Goal: Communication & Community: Answer question/provide support

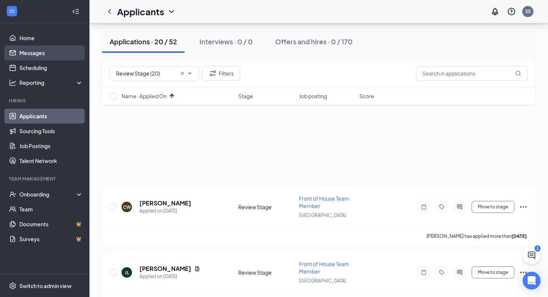
scroll to position [78, 0]
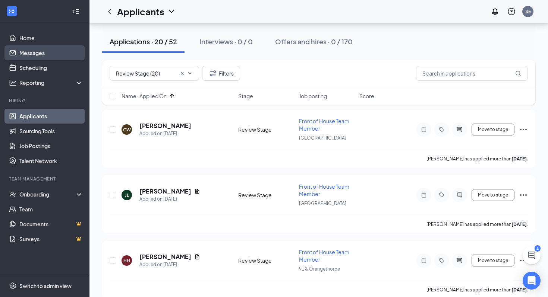
click at [54, 51] on link "Messages" at bounding box center [51, 52] width 64 height 15
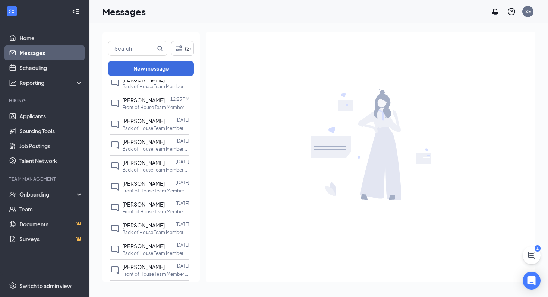
scroll to position [210, 0]
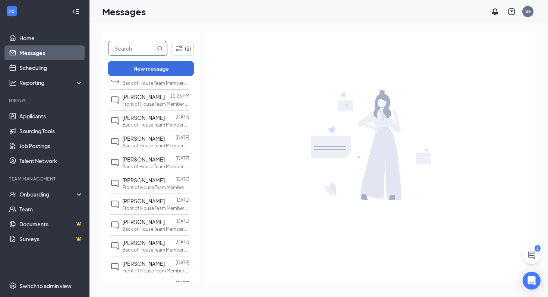
click at [145, 48] on input "text" at bounding box center [131, 48] width 47 height 14
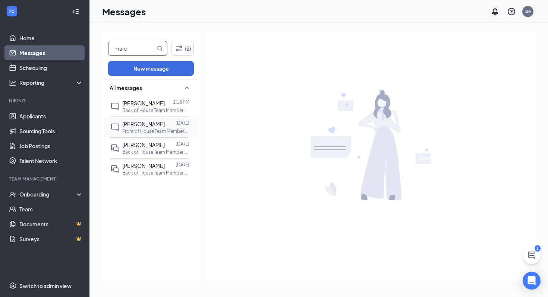
click at [165, 126] on div at bounding box center [170, 124] width 11 height 8
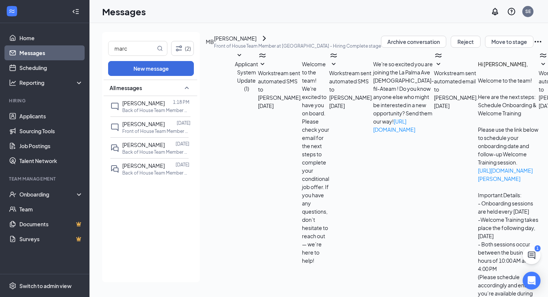
scroll to position [826, 0]
click at [534, 249] on div "1" at bounding box center [537, 249] width 6 height 6
click at [533, 257] on icon "ChatActive" at bounding box center [531, 255] width 7 height 7
click at [494, 285] on icon "ChevronUp" at bounding box center [498, 280] width 9 height 9
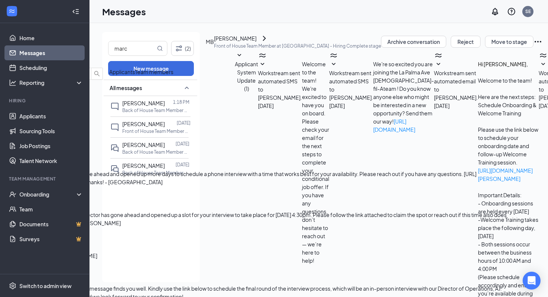
click at [173, 75] on span "Team members" at bounding box center [154, 72] width 38 height 7
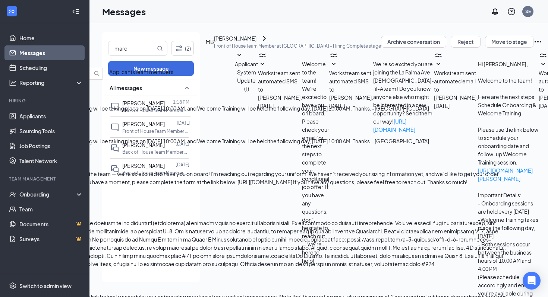
click at [135, 76] on button "Applicants" at bounding box center [122, 72] width 26 height 8
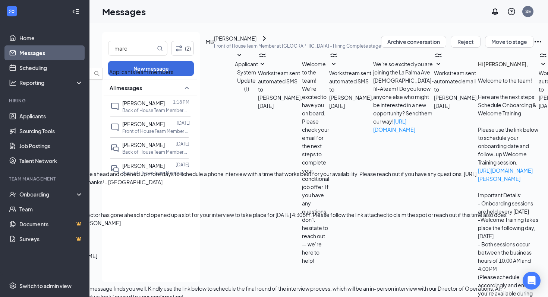
click at [434, 113] on div "What job is this for?" at bounding box center [253, 108] width 507 height 8
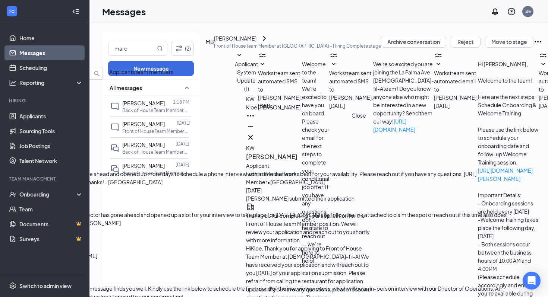
click at [255, 136] on icon "Cross" at bounding box center [250, 137] width 9 height 9
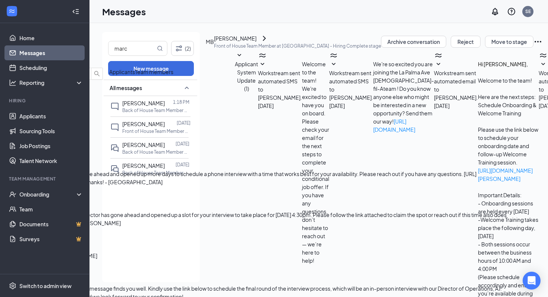
click at [173, 75] on span "Team members" at bounding box center [154, 72] width 38 height 7
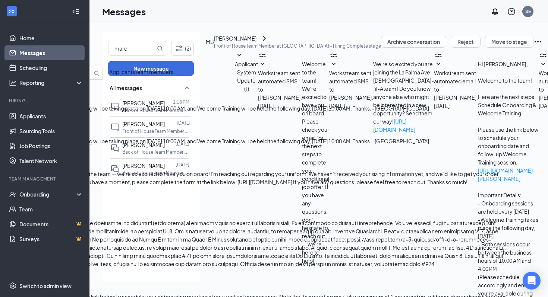
click at [448, 137] on div "[PERSON_NAME] [DATE]" at bounding box center [253, 129] width 507 height 16
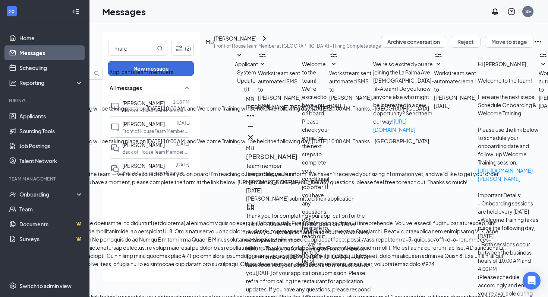
click at [432, 113] on div "Hello! Just a reminder that Onboarding will be taking place on [DATE] 10:00 AM,…" at bounding box center [253, 108] width 507 height 8
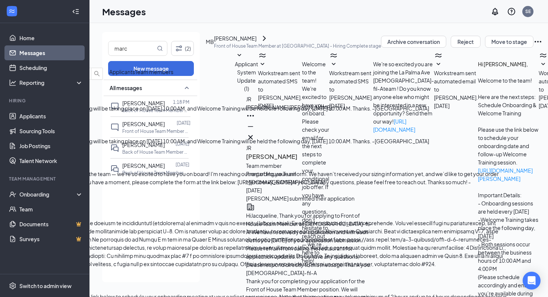
scroll to position [-171, 0]
click at [253, 136] on icon "Cross" at bounding box center [250, 137] width 4 height 4
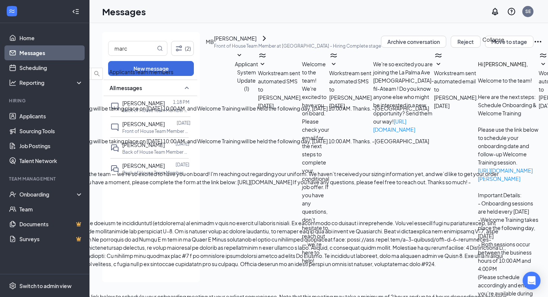
click at [10, 60] on icon "ChevronDown" at bounding box center [5, 61] width 9 height 9
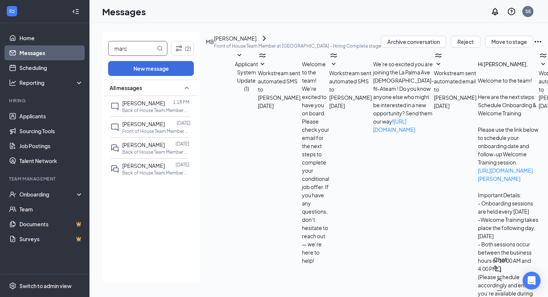
click at [140, 53] on input "marc" at bounding box center [131, 48] width 47 height 14
type input "[PERSON_NAME]"
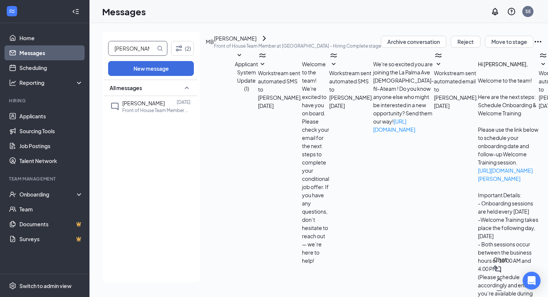
scroll to position [478, 0]
click at [494, 285] on icon "ChevronUp" at bounding box center [498, 280] width 9 height 9
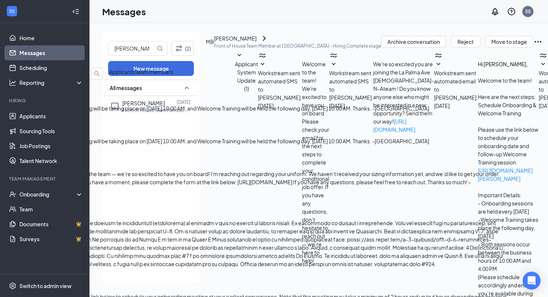
click at [488, 145] on div "Hello! Just a reminder that Onboarding will be taking place on [DATE] 10:00 AM,…" at bounding box center [253, 141] width 507 height 8
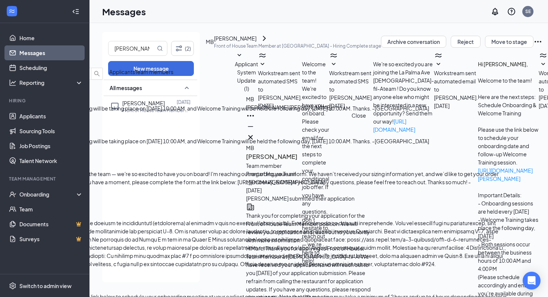
click at [255, 136] on icon "Cross" at bounding box center [250, 137] width 9 height 9
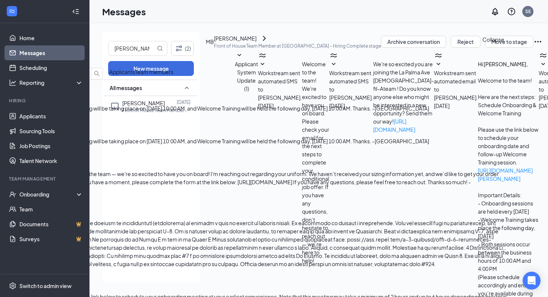
click at [10, 58] on icon "ChevronDown" at bounding box center [5, 61] width 9 height 9
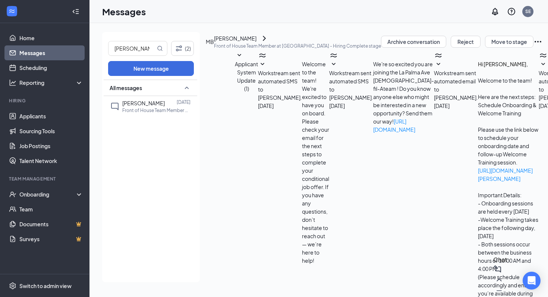
scroll to position [527, 0]
